Goal: Task Accomplishment & Management: Complete application form

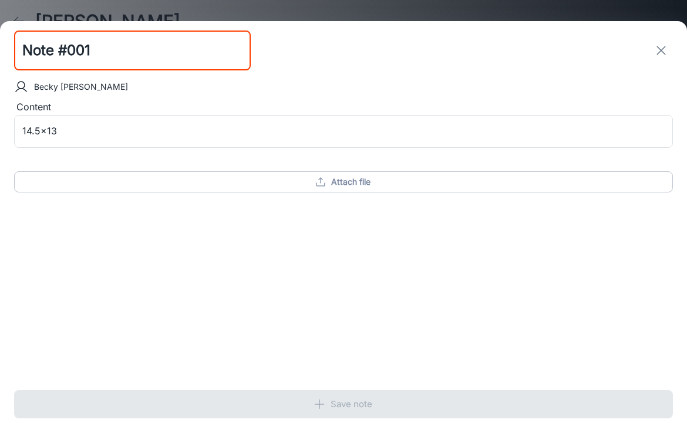
click at [662, 52] on line "exit" at bounding box center [661, 50] width 8 height 8
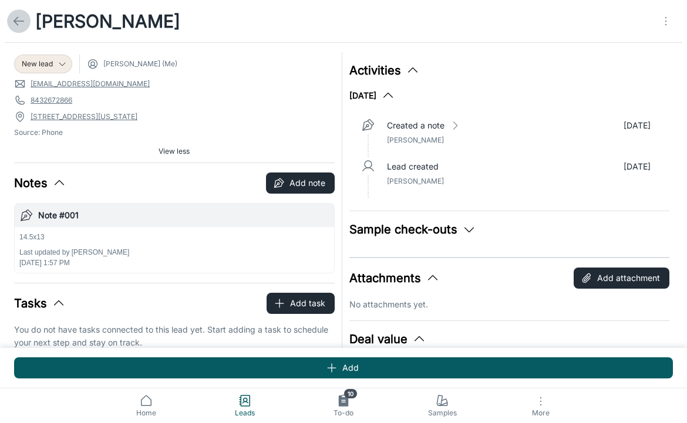
click at [23, 21] on icon at bounding box center [19, 21] width 14 height 14
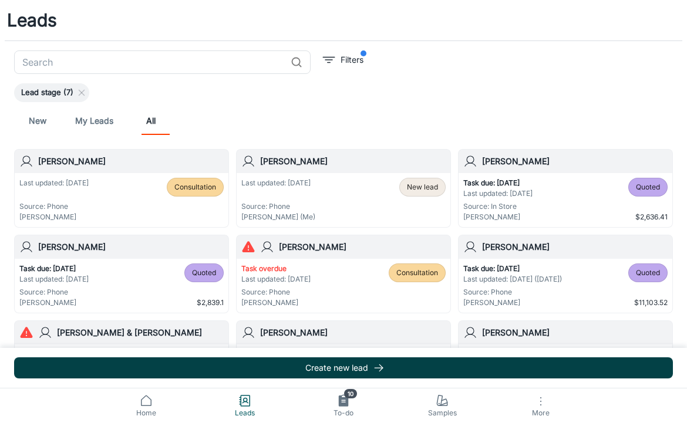
click at [256, 368] on button "Create new lead" at bounding box center [343, 368] width 659 height 21
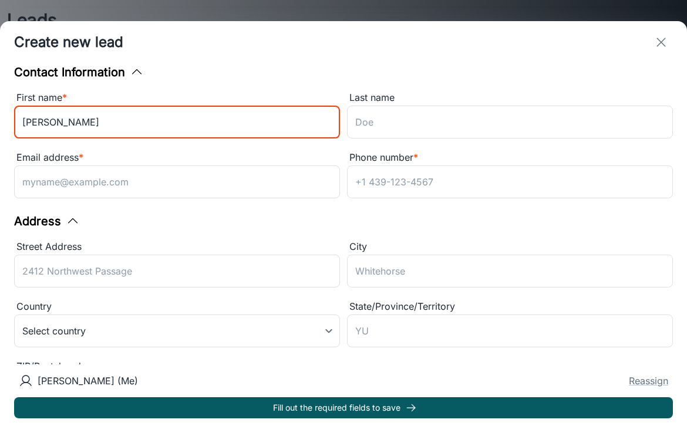
type input "[PERSON_NAME]"
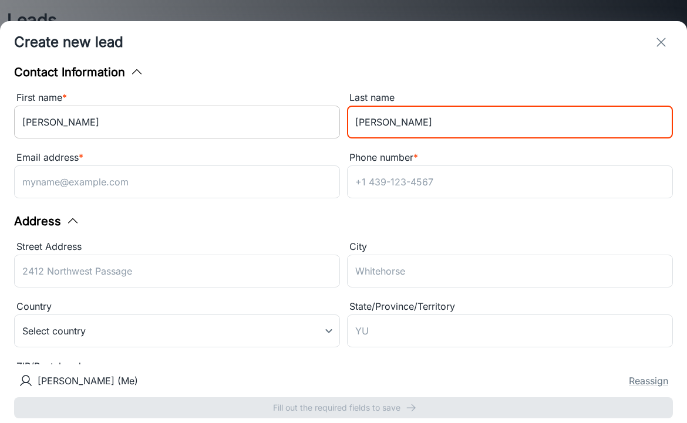
type input "[PERSON_NAME]"
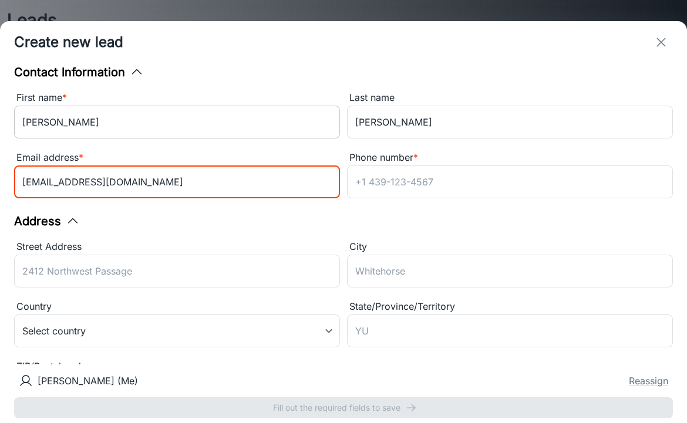
type input "[EMAIL_ADDRESS][DOMAIN_NAME]"
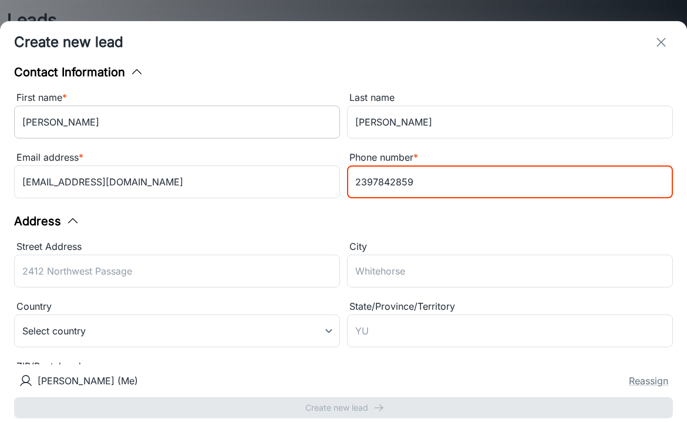
type input "2397842859"
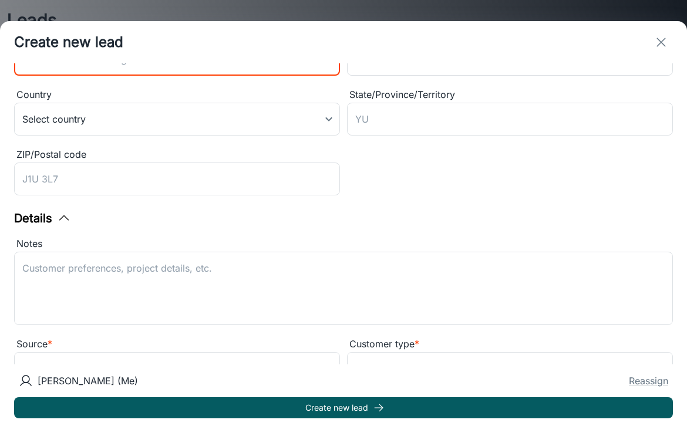
scroll to position [162, 0]
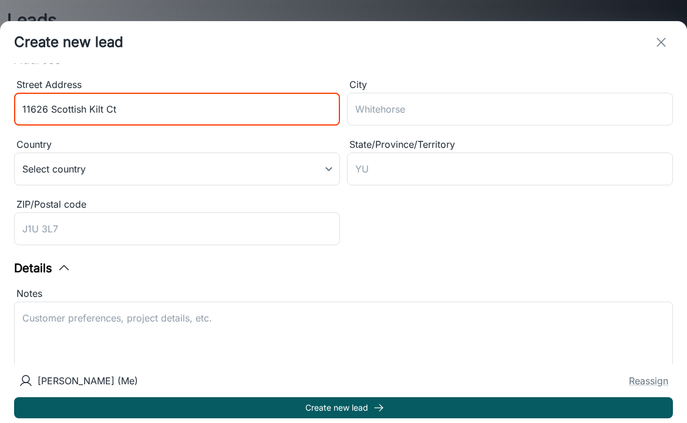
type input "11626 Scottish Kilt Ct"
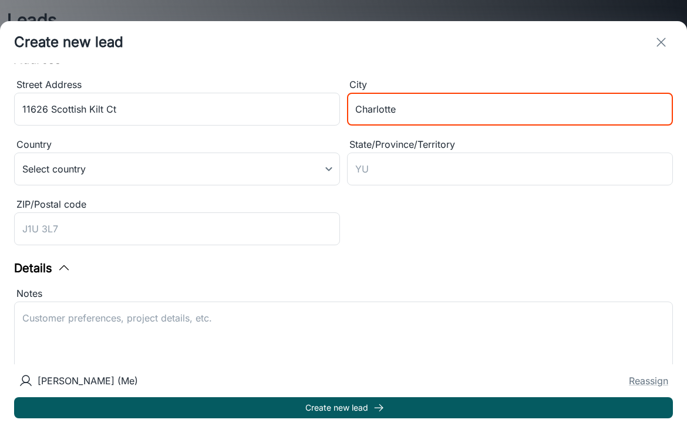
type input "Charlotte"
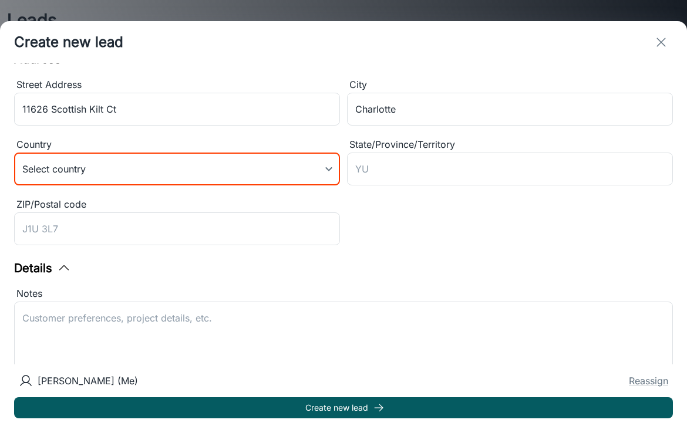
click at [112, 174] on body "Leads ​ Filters Lead stage (7) New My Leads All [PERSON_NAME] Last updated: [DA…" at bounding box center [343, 211] width 687 height 423
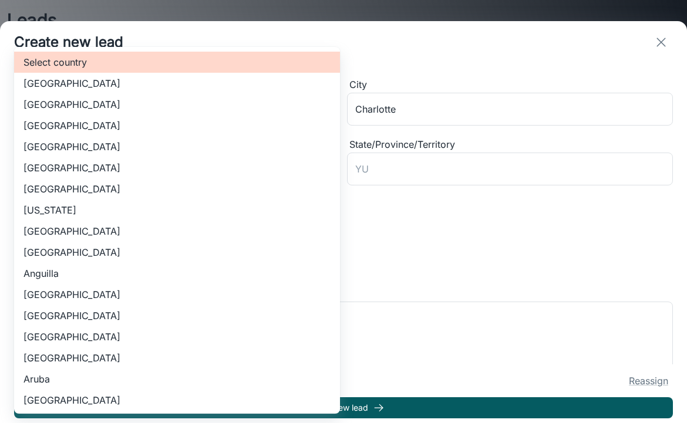
click at [111, 99] on li "[GEOGRAPHIC_DATA]" at bounding box center [177, 104] width 326 height 21
type input "US"
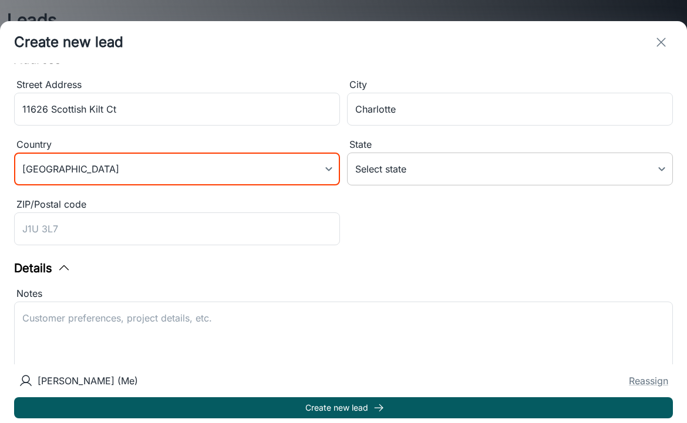
click at [416, 167] on body "Leads ​ Filters Lead stage (7) New My Leads All [PERSON_NAME] Last updated: [DA…" at bounding box center [343, 211] width 687 height 423
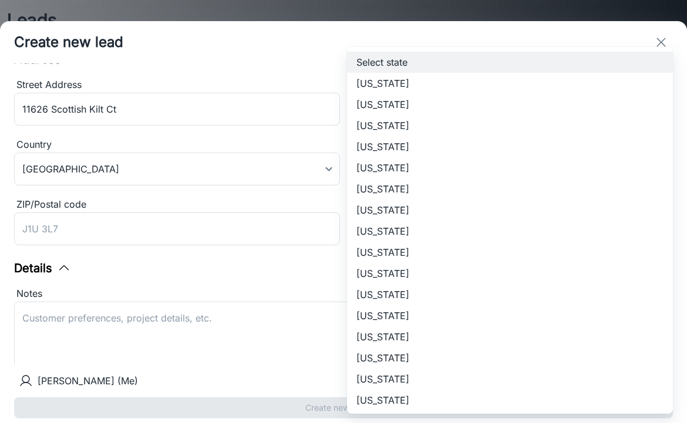
scroll to position [424, 0]
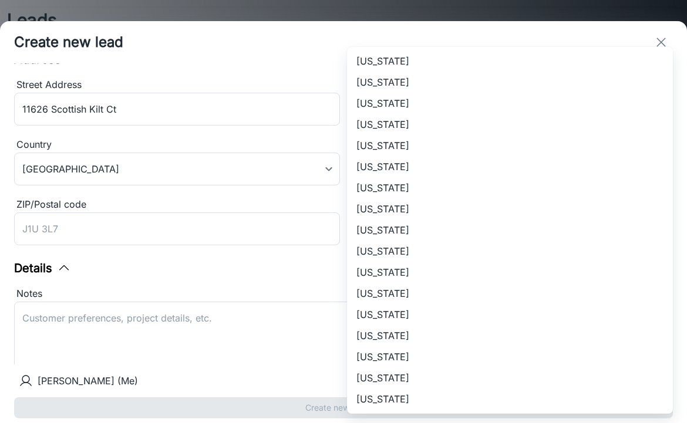
click at [425, 356] on li "[US_STATE]" at bounding box center [510, 356] width 326 height 21
type input "[US_STATE]"
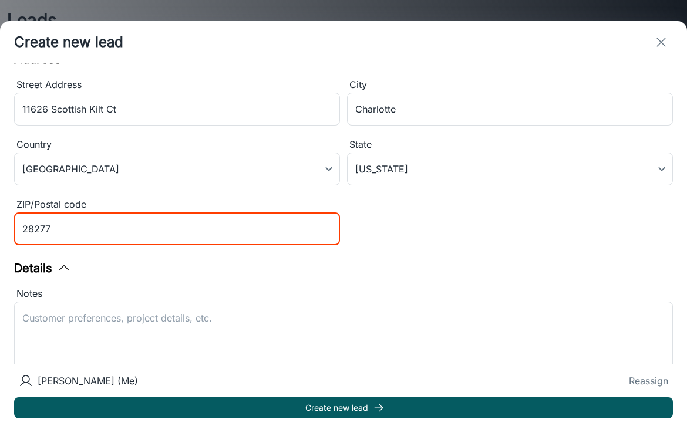
type input "28277"
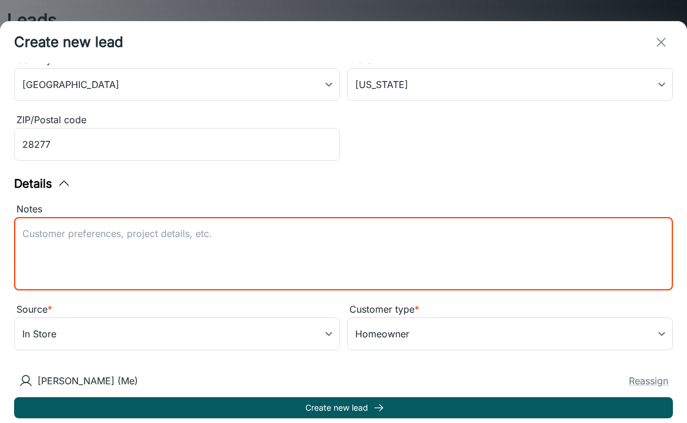
click at [196, 252] on textarea "Notes" at bounding box center [343, 254] width 642 height 54
type textarea "Moving in. Stock carpet 40oz. Mohawk book."
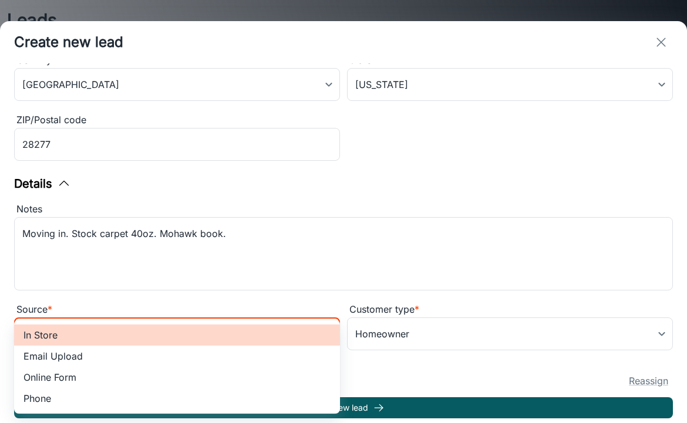
click at [221, 334] on body "Leads ​ Filters Lead stage (7) New My Leads All [PERSON_NAME] Last updated: [DA…" at bounding box center [343, 211] width 687 height 423
click at [89, 393] on li "Phone" at bounding box center [177, 398] width 326 height 21
type input "phone"
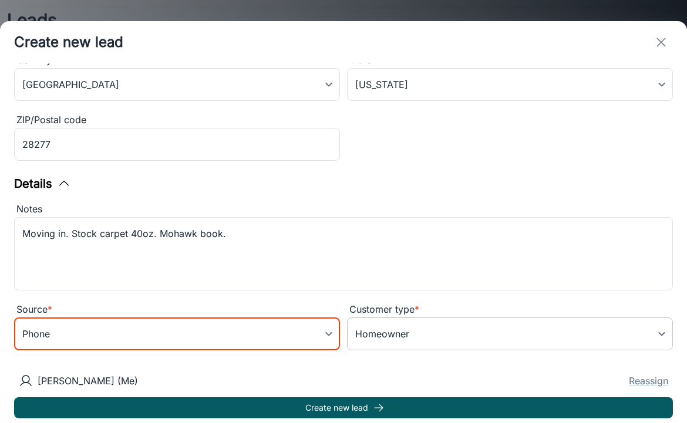
click at [415, 329] on body "Leads ​ Filters Lead stage (7) New My Leads All [PERSON_NAME] Last updated: [DA…" at bounding box center [343, 211] width 687 height 423
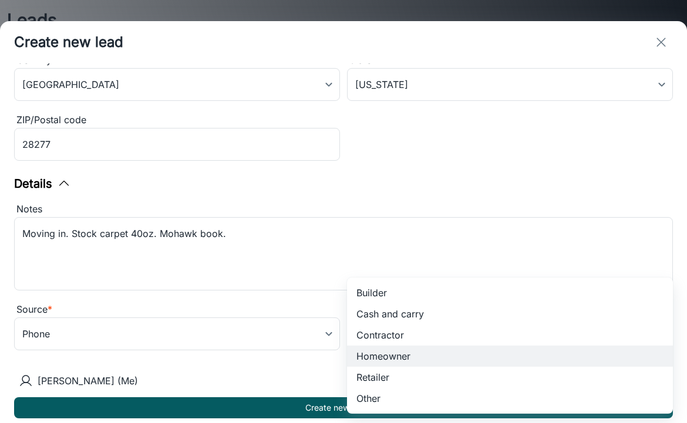
click at [436, 207] on div at bounding box center [343, 211] width 687 height 423
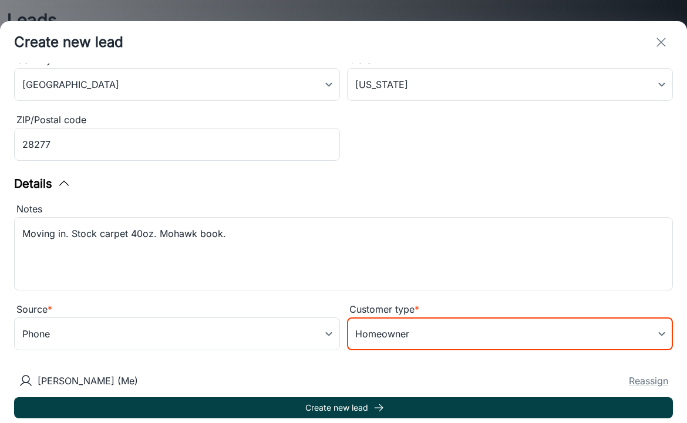
click at [326, 404] on button "Create new lead" at bounding box center [343, 407] width 659 height 21
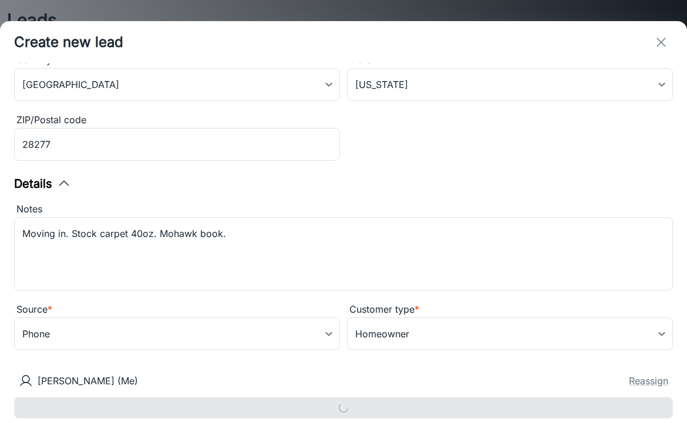
type input "in_store"
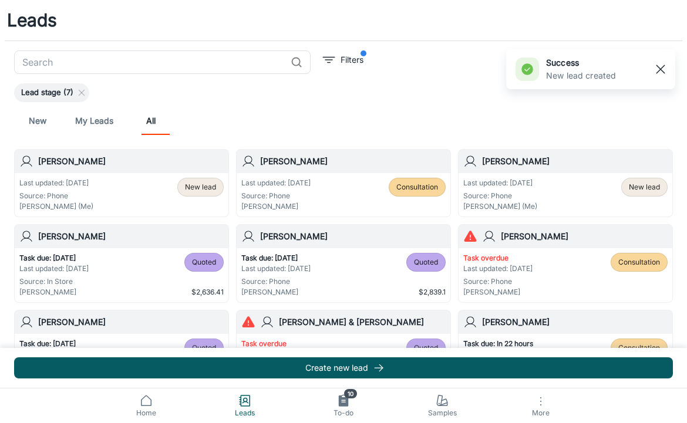
click at [659, 72] on rect "button" at bounding box center [660, 69] width 14 height 14
click at [117, 166] on h6 "[PERSON_NAME]" at bounding box center [131, 161] width 186 height 13
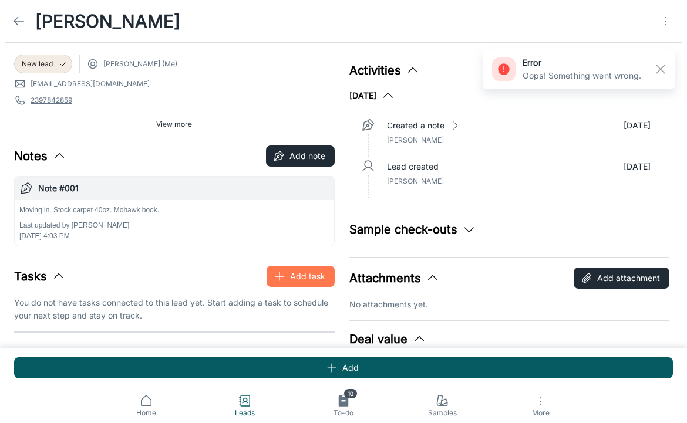
click at [322, 283] on button "Add task" at bounding box center [301, 276] width 68 height 21
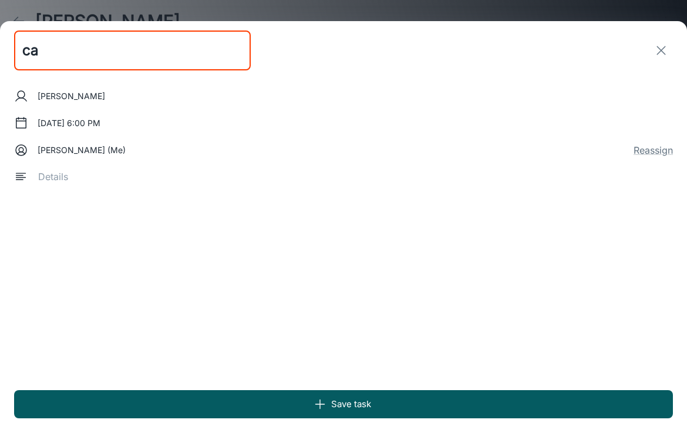
type input "c"
type input "Carpet Appointment"
click at [72, 120] on button "[DATE] 6:00 PM" at bounding box center [69, 123] width 72 height 21
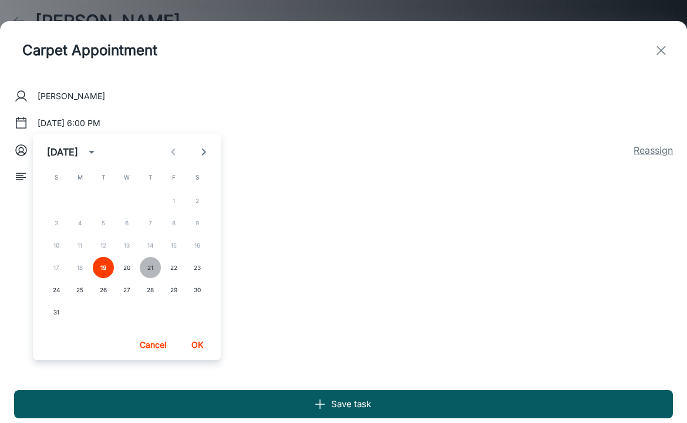
click at [154, 264] on button "21" at bounding box center [150, 267] width 21 height 21
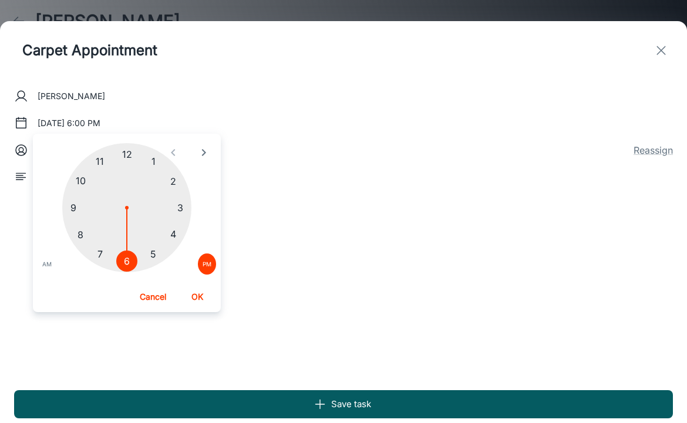
click at [87, 174] on div at bounding box center [126, 207] width 129 height 129
click at [129, 252] on div at bounding box center [126, 207] width 129 height 129
click at [129, 261] on div at bounding box center [126, 207] width 129 height 129
click at [45, 264] on span "AM" at bounding box center [46, 264] width 9 height 12
click at [206, 300] on button "OK" at bounding box center [197, 297] width 38 height 21
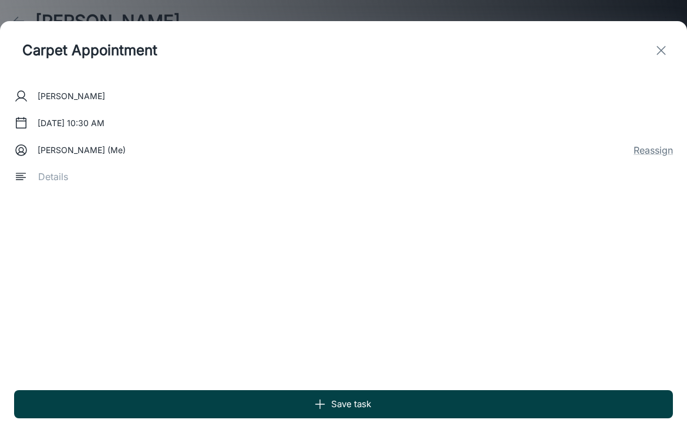
click at [237, 395] on button "Save task" at bounding box center [343, 404] width 659 height 28
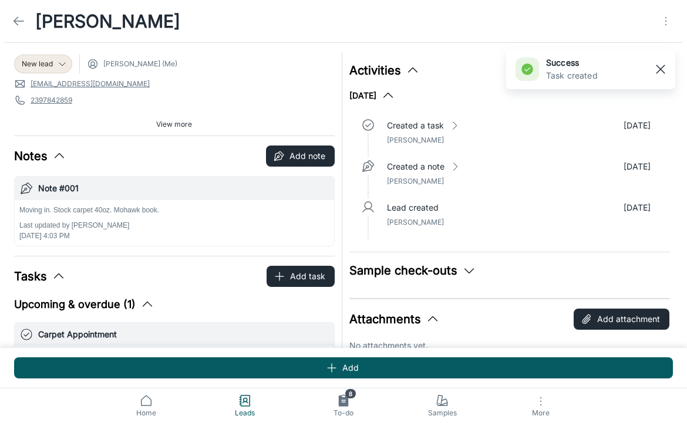
click at [662, 72] on rect "button" at bounding box center [660, 69] width 14 height 14
click at [15, 24] on icon at bounding box center [19, 21] width 14 height 14
